Goal: Entertainment & Leisure: Consume media (video, audio)

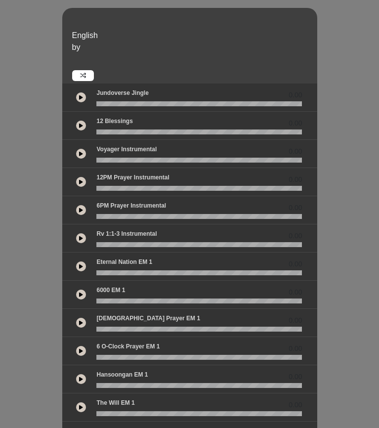
click at [81, 143] on div "0.00" at bounding box center [189, 154] width 255 height 28
click at [81, 155] on icon at bounding box center [81, 153] width 4 height 5
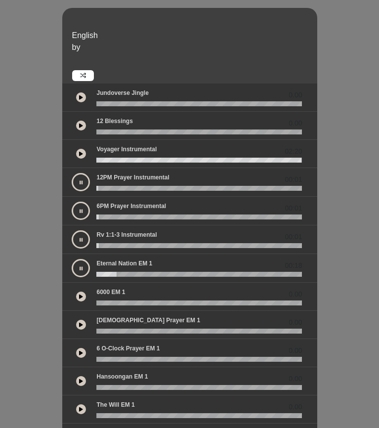
click at [82, 297] on icon at bounding box center [81, 296] width 4 height 5
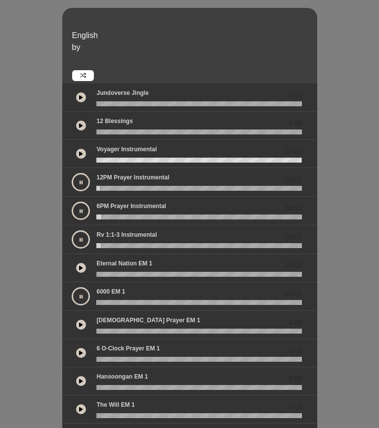
click at [80, 235] on button at bounding box center [81, 240] width 18 height 18
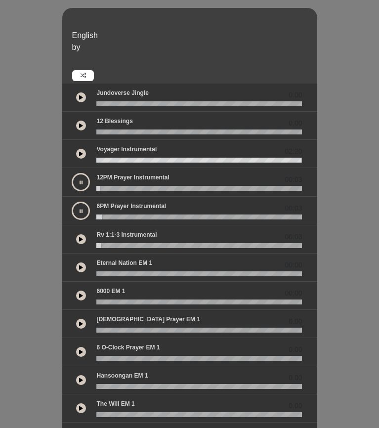
click at [79, 208] on button at bounding box center [81, 211] width 18 height 18
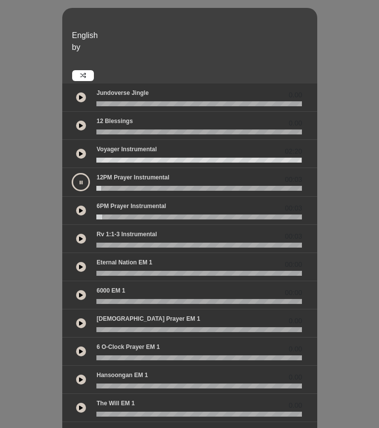
click at [80, 183] on icon at bounding box center [81, 182] width 3 height 5
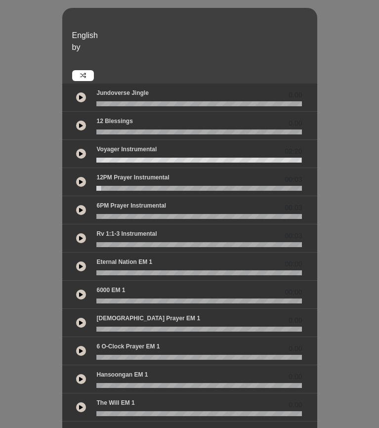
click at [81, 292] on button at bounding box center [81, 295] width 10 height 10
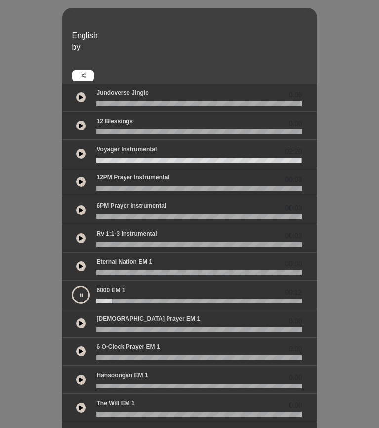
click at [80, 156] on icon at bounding box center [81, 153] width 4 height 5
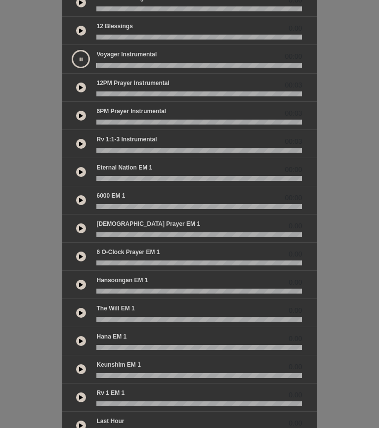
scroll to position [173, 0]
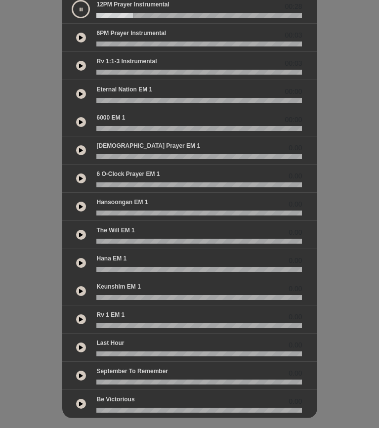
click at [78, 12] on button at bounding box center [81, 9] width 18 height 18
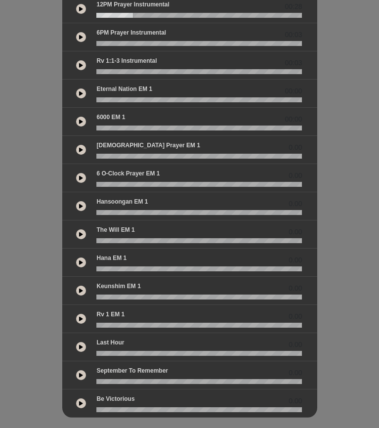
drag, startPoint x: 372, startPoint y: 12, endPoint x: 84, endPoint y: 7, distance: 287.9
click at [84, 7] on button at bounding box center [81, 9] width 10 height 10
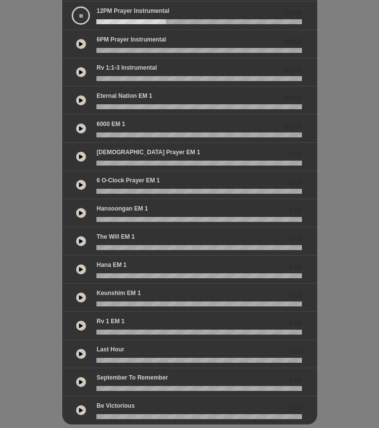
scroll to position [166, 0]
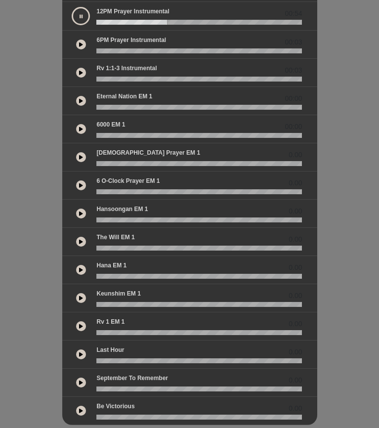
click at [81, 100] on icon at bounding box center [81, 100] width 4 height 5
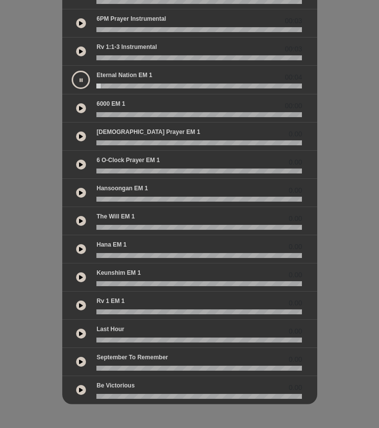
scroll to position [187, 0]
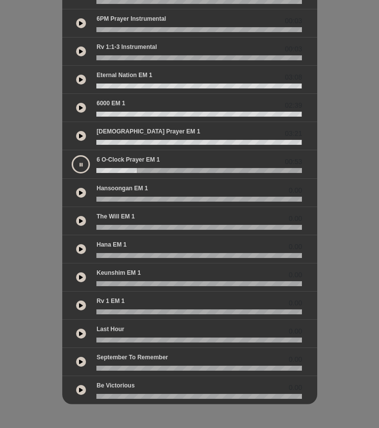
click at [81, 166] on icon at bounding box center [81, 164] width 3 height 5
